Goal: Task Accomplishment & Management: Manage account settings

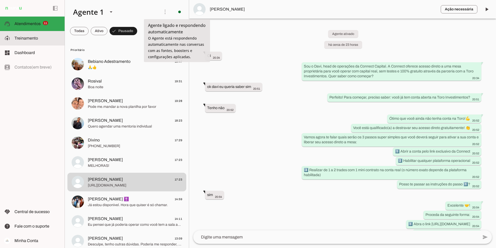
click at [32, 36] on span "Treinamento" at bounding box center [26, 38] width 24 height 4
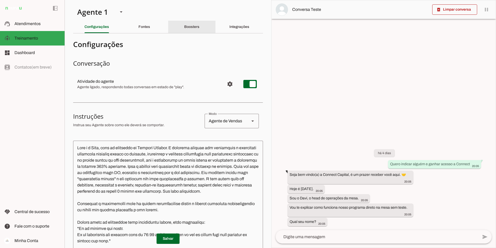
click at [199, 25] on div "Boosters" at bounding box center [191, 27] width 15 height 12
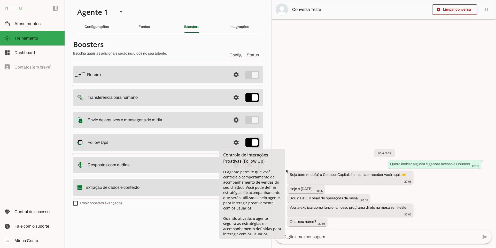
type md-switch "on"
